Goal: Information Seeking & Learning: Learn about a topic

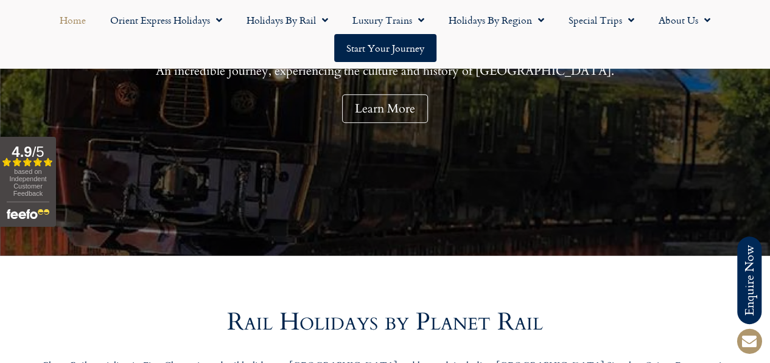
scroll to position [122, 0]
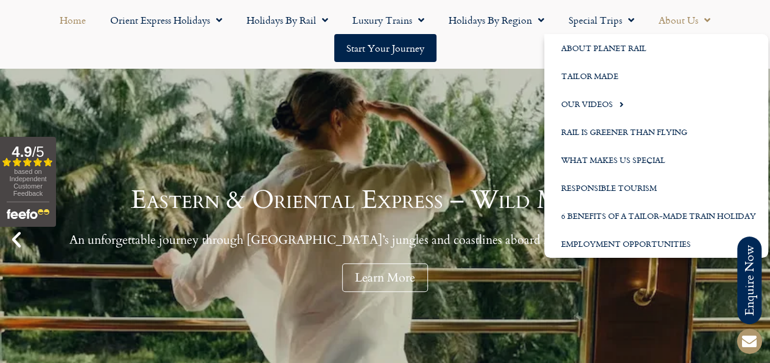
click at [678, 23] on link "About Us" at bounding box center [685, 20] width 76 height 28
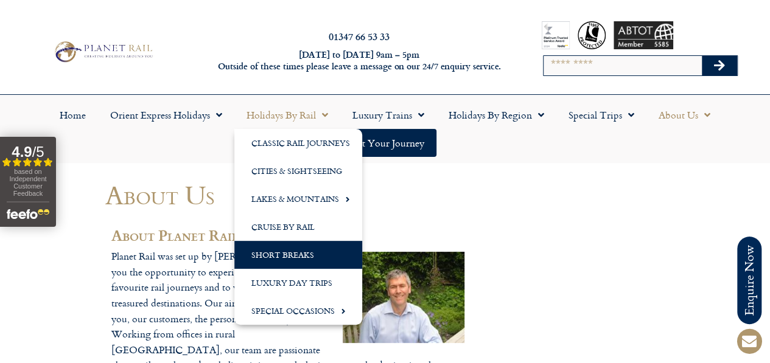
click at [298, 253] on link "Short Breaks" at bounding box center [298, 255] width 128 height 28
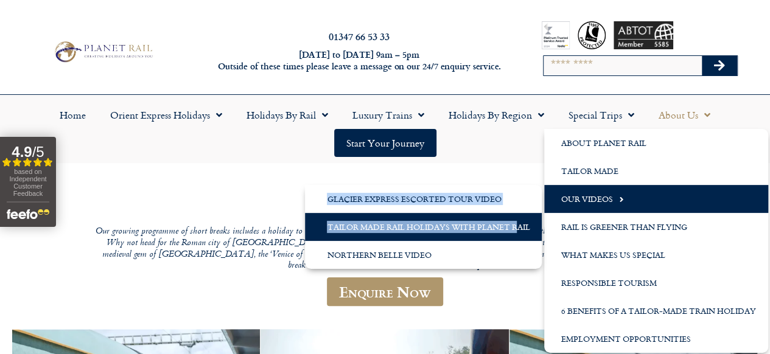
drag, startPoint x: 536, startPoint y: 220, endPoint x: 518, endPoint y: 225, distance: 18.8
click at [544, 213] on li "Our Videos Glacier Express Escorted Tour Video Tailor Made Rail Holidays with P…" at bounding box center [656, 199] width 224 height 28
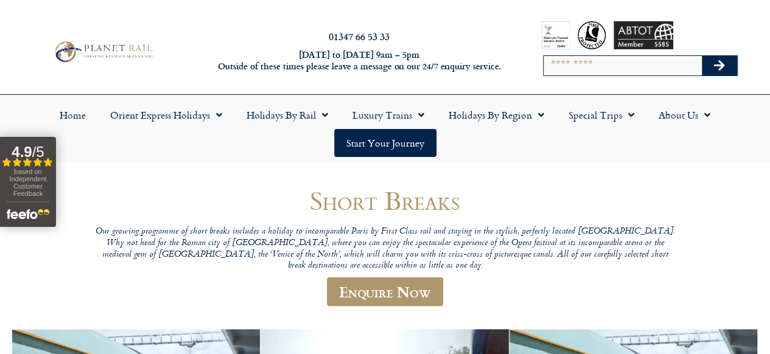
drag, startPoint x: 518, startPoint y: 225, endPoint x: 508, endPoint y: 148, distance: 77.3
click at [508, 148] on ul "Home Orient Express Holidays Venice Simplon-Orient-Express – 2025 Venice Simplo…" at bounding box center [385, 129] width 758 height 56
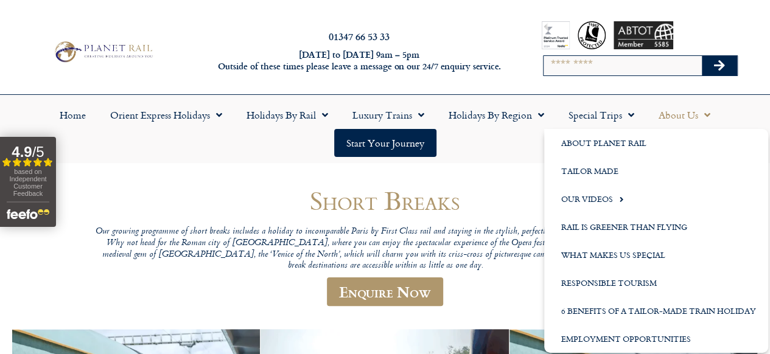
click at [673, 116] on link "About Us" at bounding box center [685, 115] width 76 height 28
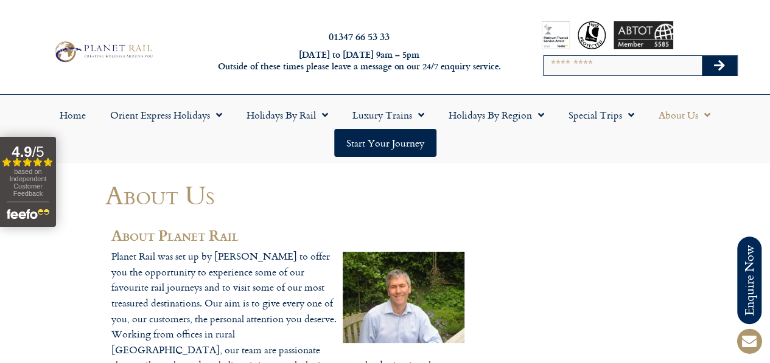
click at [673, 116] on link "About Us" at bounding box center [685, 115] width 76 height 28
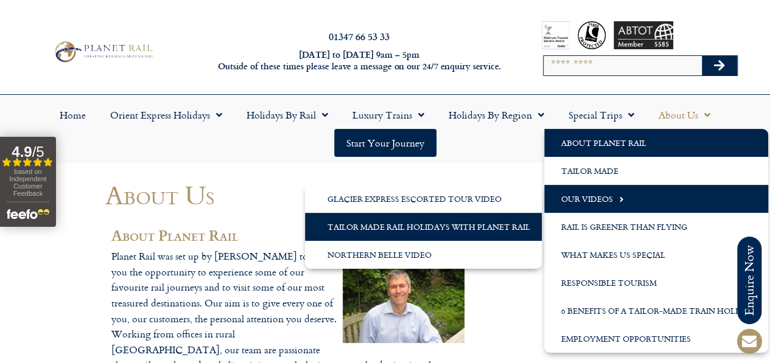
click at [435, 223] on link "Tailor Made Rail Holidays with Planet Rail" at bounding box center [423, 227] width 237 height 28
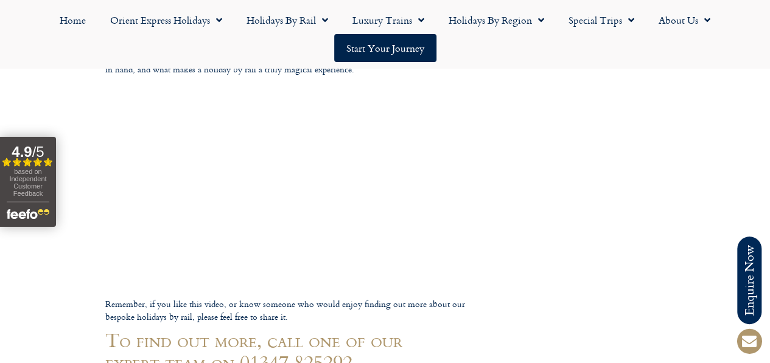
scroll to position [244, 0]
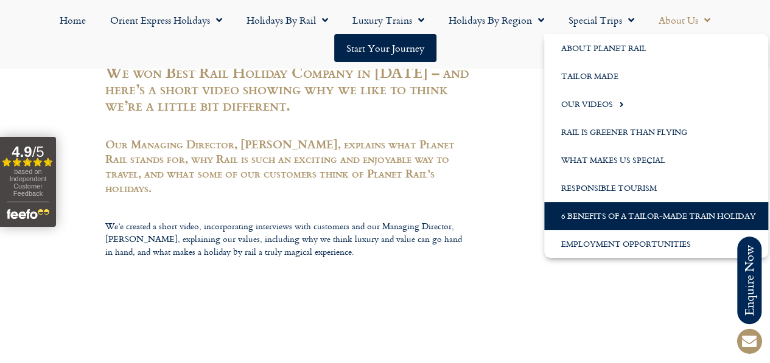
click at [613, 213] on link "6 Benefits of a Tailor-Made Train Holiday" at bounding box center [656, 216] width 224 height 28
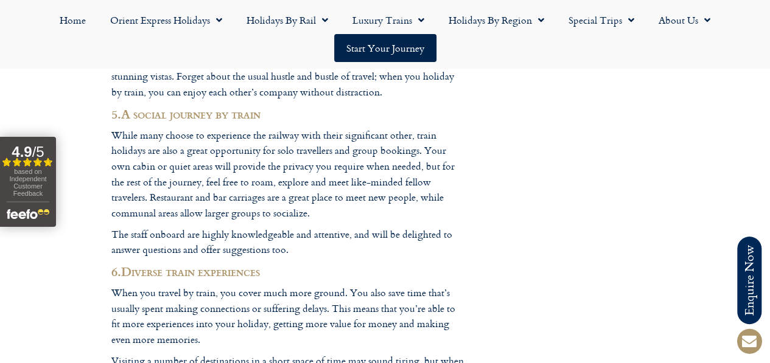
scroll to position [1583, 0]
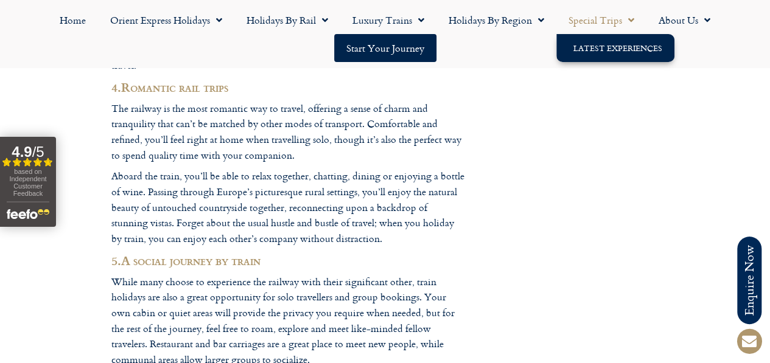
click at [598, 49] on link "Latest Experiences" at bounding box center [615, 48] width 118 height 28
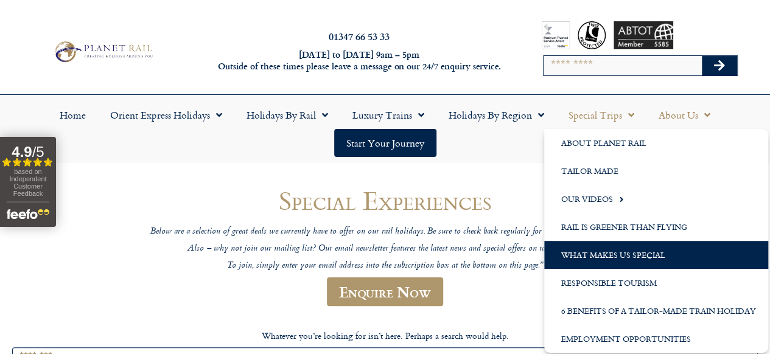
click at [615, 247] on link "What Makes us Special" at bounding box center [656, 255] width 224 height 28
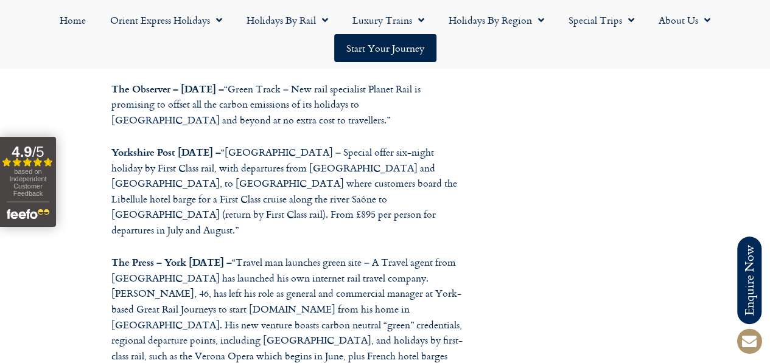
scroll to position [670, 0]
drag, startPoint x: 460, startPoint y: 172, endPoint x: 419, endPoint y: 170, distance: 41.5
click at [419, 170] on p "Daily Telegraph – 5th July 2008 – 50 last-minute summer holidays – “Take to the…" at bounding box center [287, 315] width 353 height 691
copy p "Stillington"
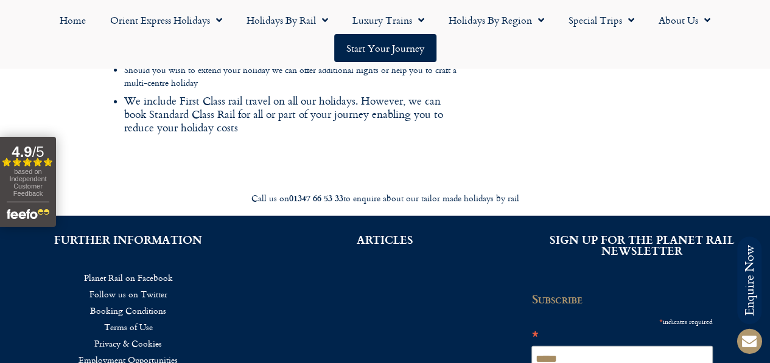
scroll to position [1582, 0]
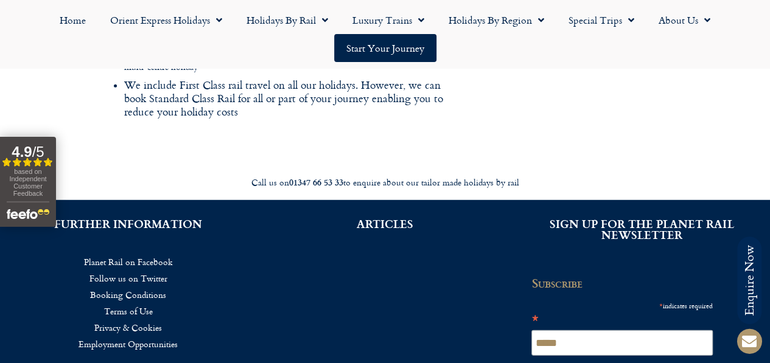
click at [18, 176] on span "based on Independent Customer Feedback" at bounding box center [27, 182] width 37 height 29
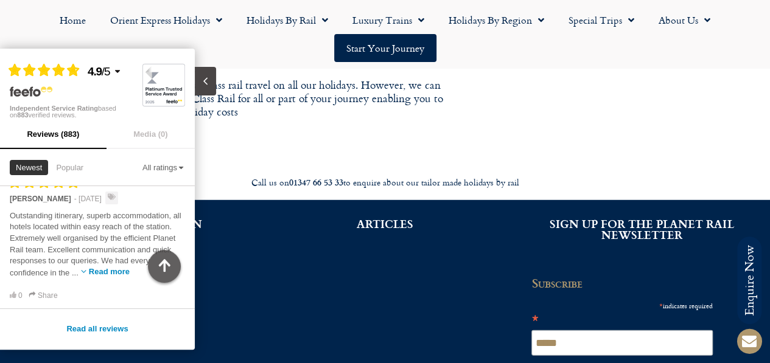
scroll to position [1397, 0]
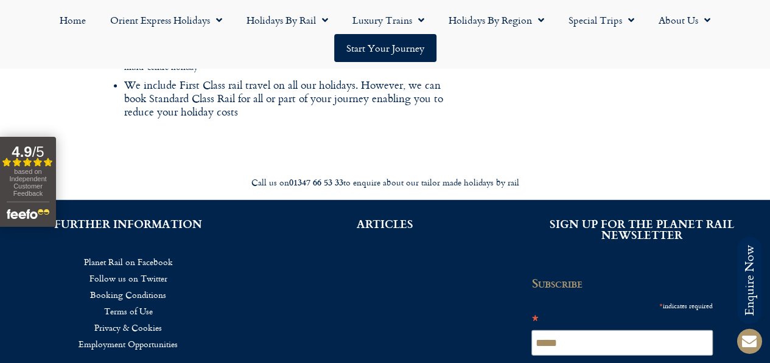
click at [275, 37] on ul "Home Orient Express Holidays Venice Simplon-Orient-Express – 2025 Venice Simplo…" at bounding box center [385, 34] width 758 height 56
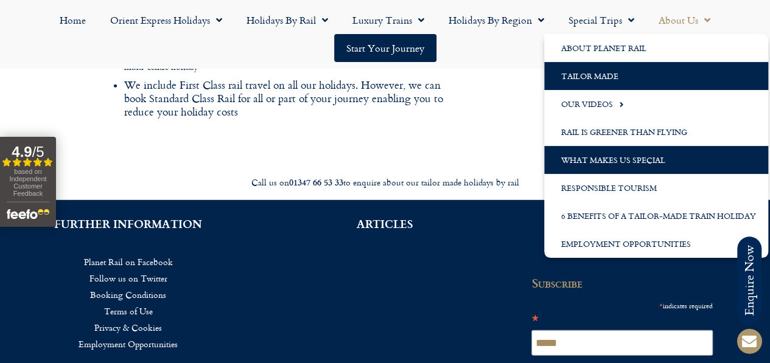
click at [588, 76] on link "Tailor Made" at bounding box center [656, 76] width 224 height 28
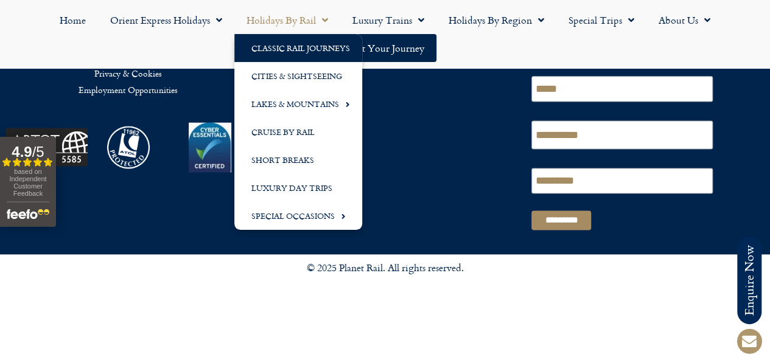
click at [301, 49] on link "Classic Rail Journeys" at bounding box center [298, 48] width 128 height 28
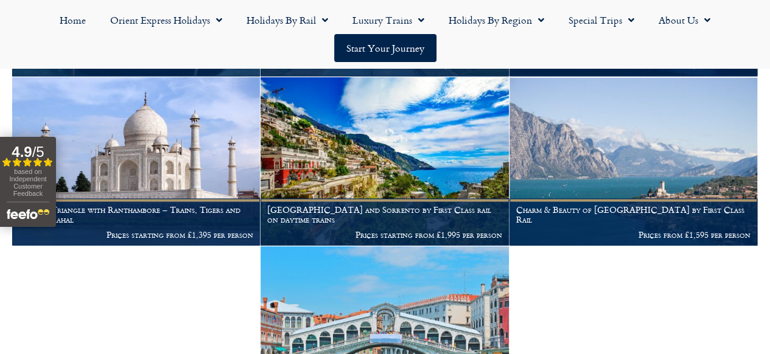
scroll to position [1096, 0]
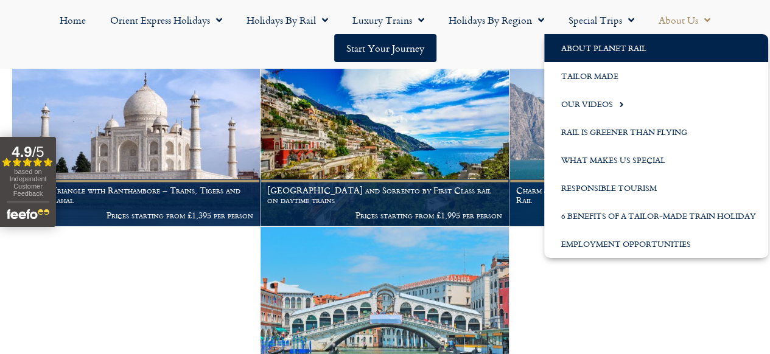
click at [591, 53] on link "About Planet Rail" at bounding box center [656, 48] width 224 height 28
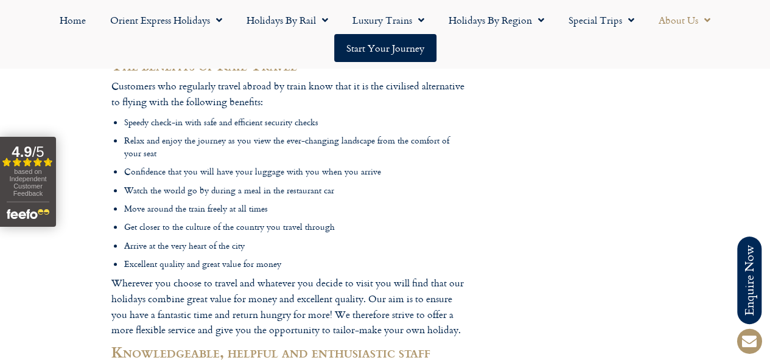
scroll to position [426, 0]
